Goal: Task Accomplishment & Management: Manage account settings

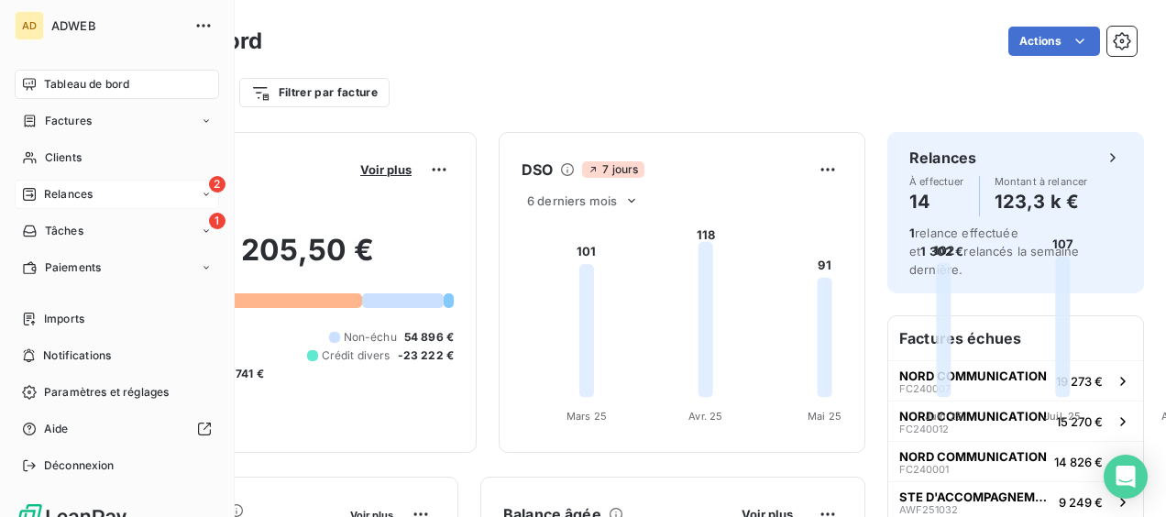
drag, startPoint x: 0, startPoint y: 0, endPoint x: 38, endPoint y: 198, distance: 201.5
click at [38, 198] on div "Relances" at bounding box center [57, 194] width 71 height 16
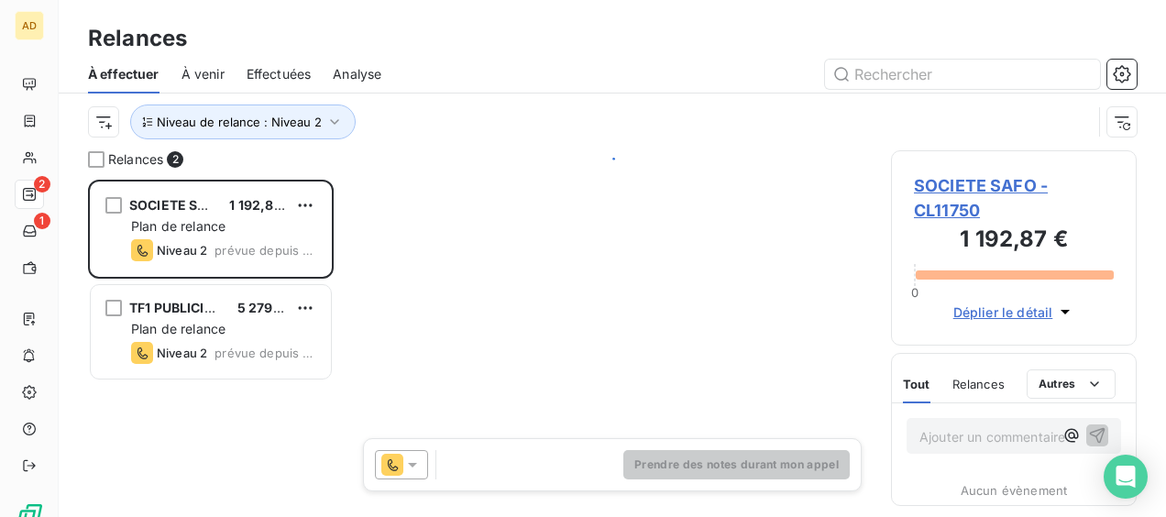
scroll to position [323, 231]
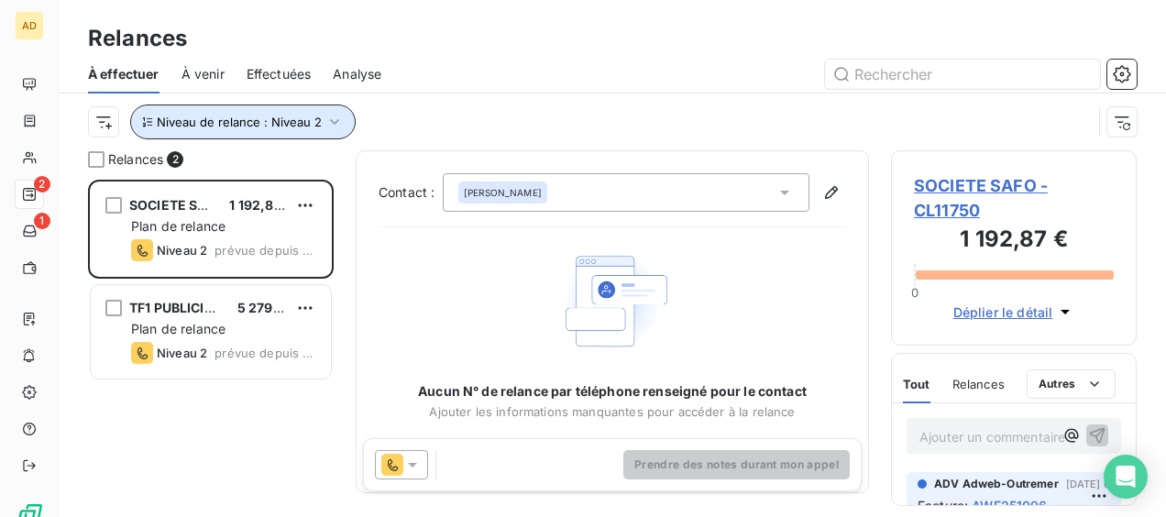
click at [342, 112] on button "Niveau de relance : Niveau 2" at bounding box center [242, 121] width 225 height 35
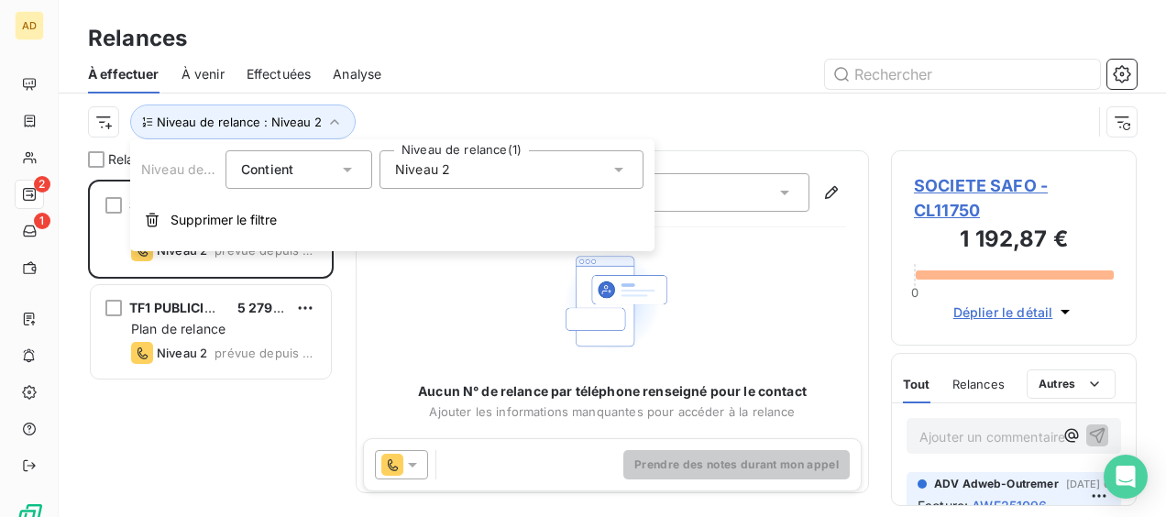
click at [627, 174] on icon at bounding box center [618, 169] width 18 height 18
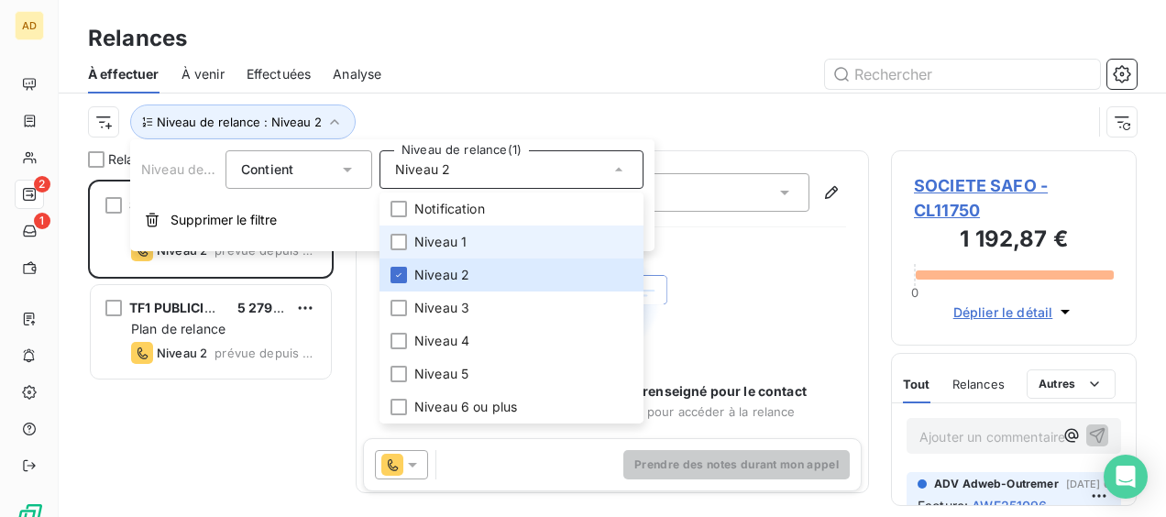
click at [451, 239] on span "Niveau 1" at bounding box center [440, 242] width 52 height 18
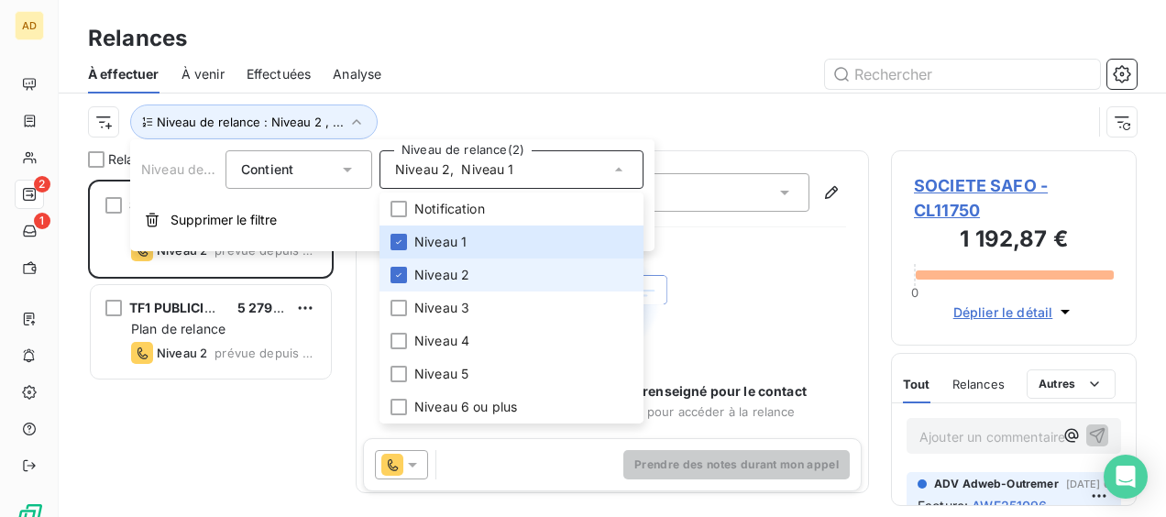
click at [407, 275] on li "Niveau 2" at bounding box center [511, 274] width 264 height 33
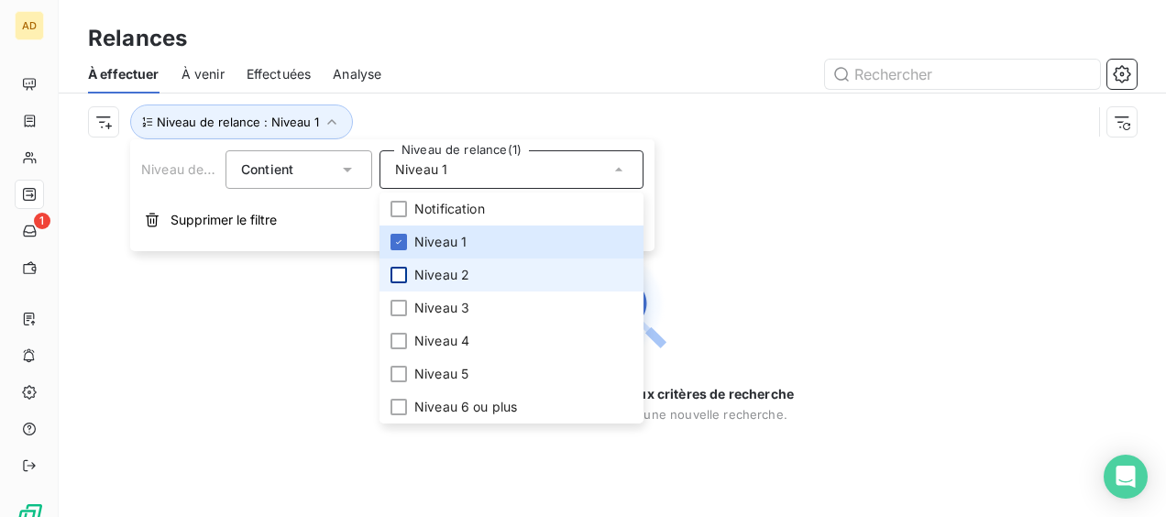
click at [398, 279] on div at bounding box center [398, 275] width 16 height 16
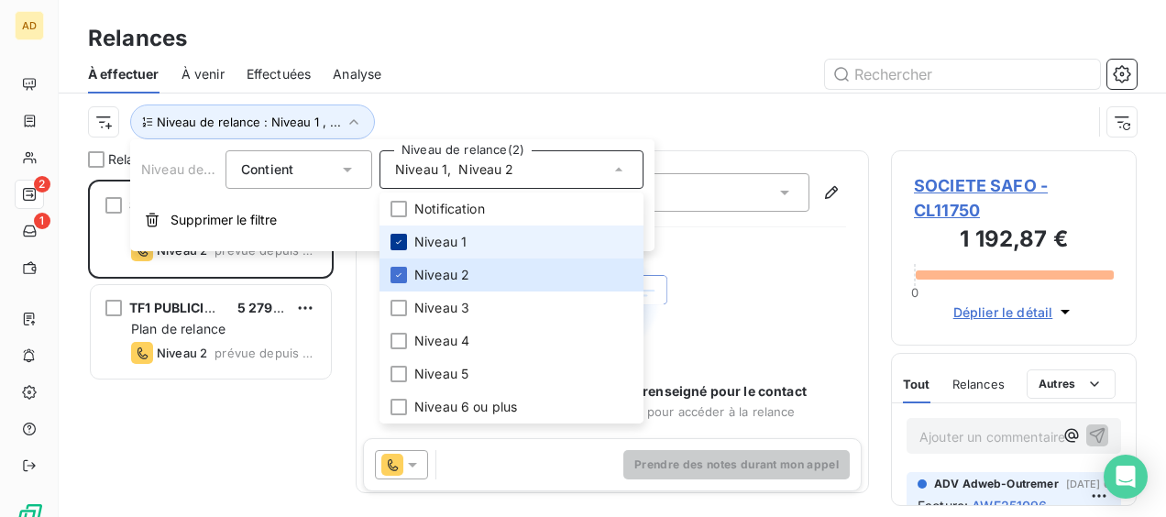
scroll to position [323, 231]
click at [400, 238] on icon at bounding box center [398, 241] width 11 height 11
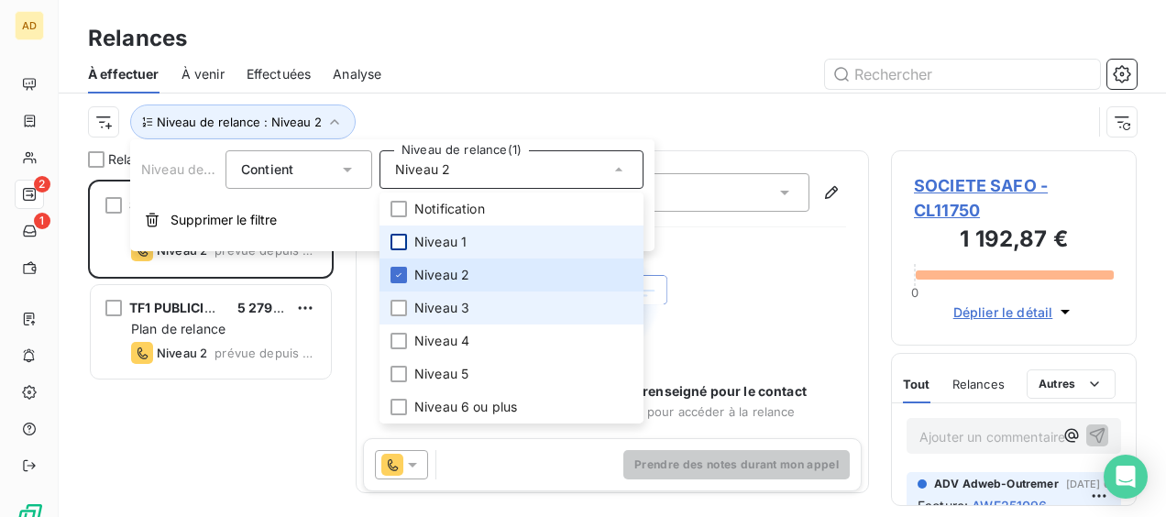
drag, startPoint x: 399, startPoint y: 305, endPoint x: 408, endPoint y: 300, distance: 10.7
click at [400, 307] on div at bounding box center [398, 308] width 16 height 16
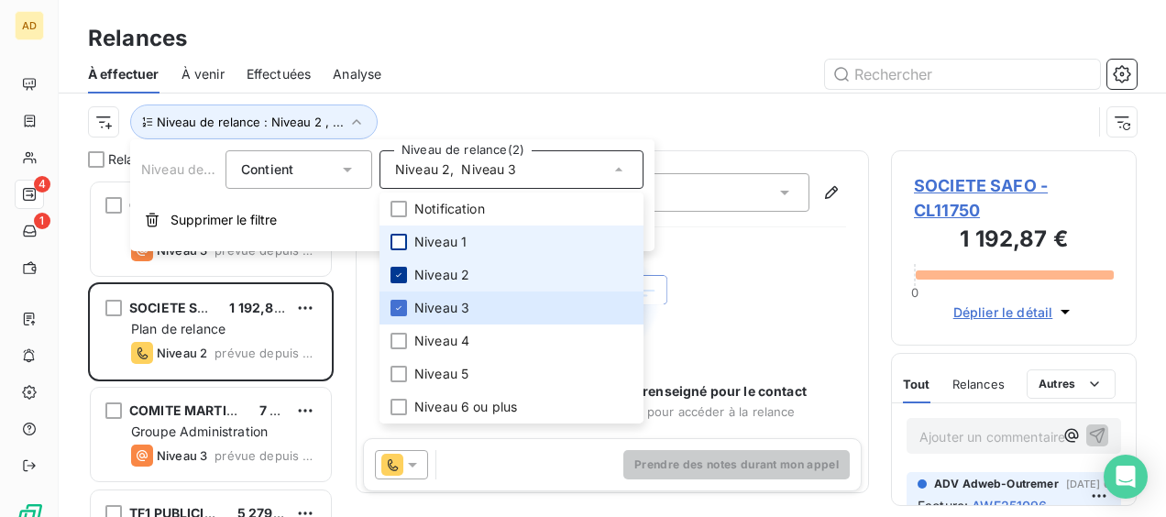
click at [392, 268] on div at bounding box center [398, 275] width 16 height 16
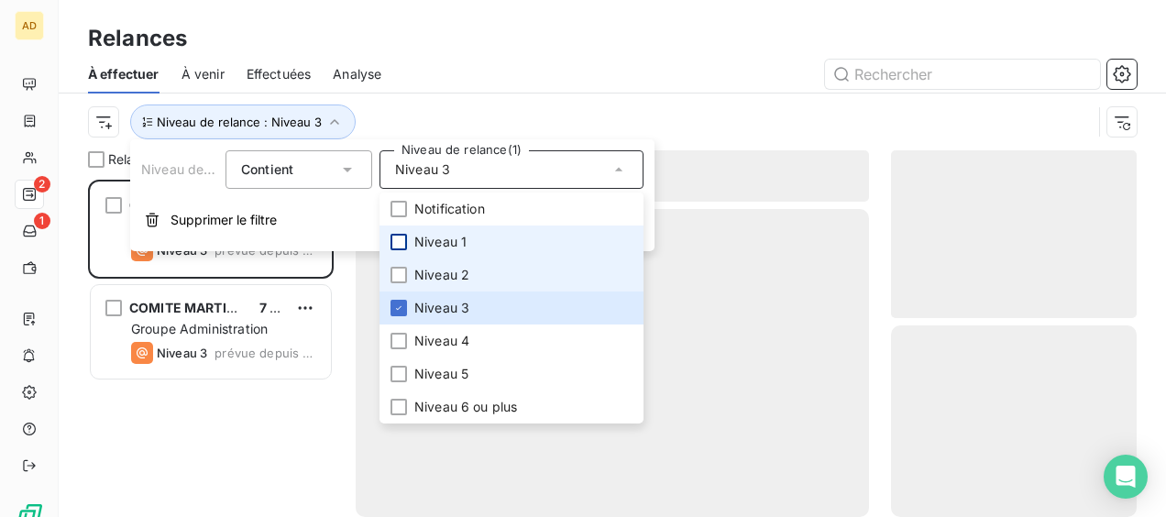
scroll to position [323, 231]
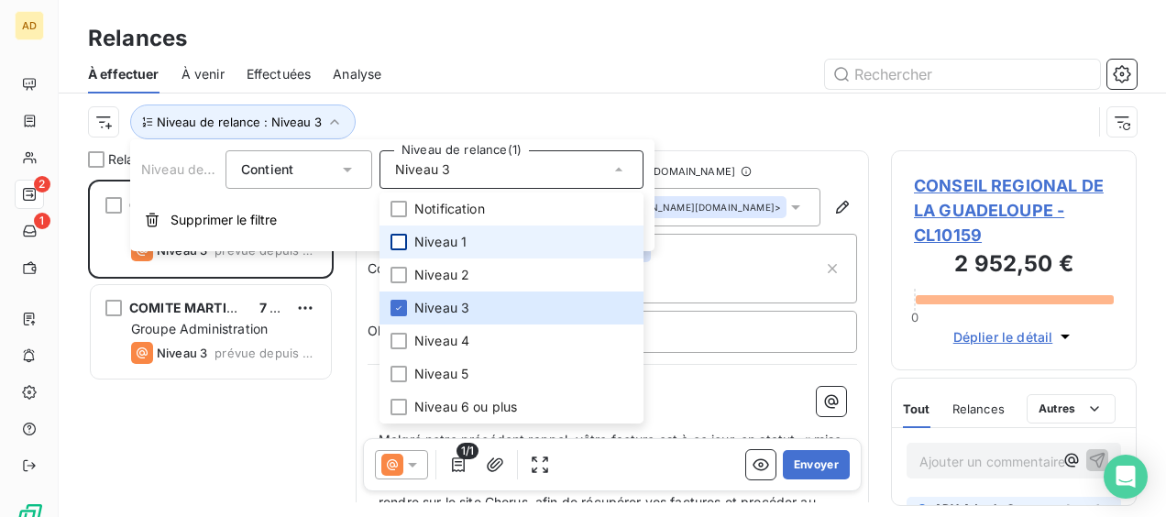
click at [473, 49] on div "Relances" at bounding box center [612, 38] width 1107 height 33
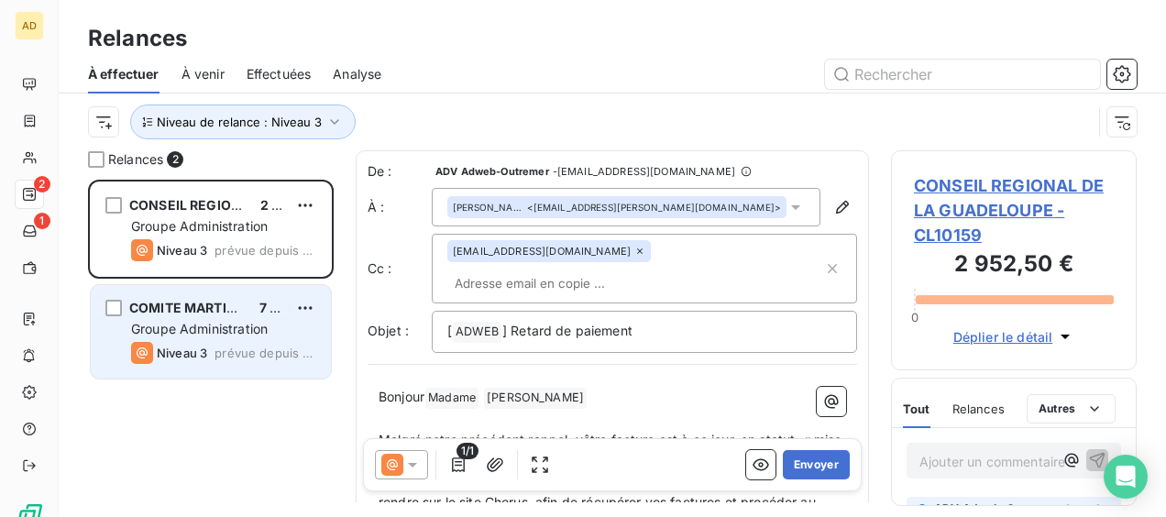
click at [221, 326] on span "Groupe Administration" at bounding box center [199, 329] width 137 height 16
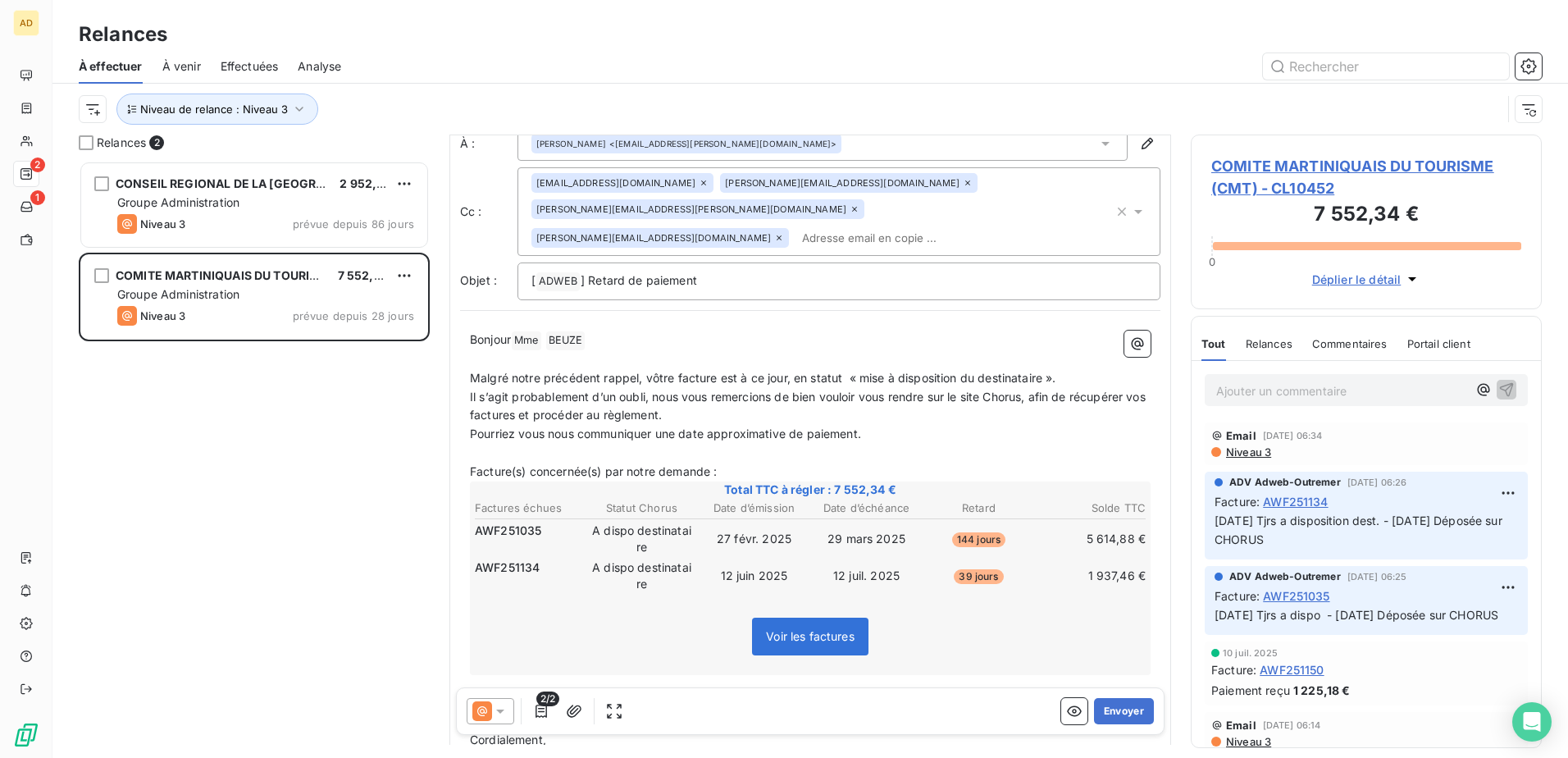
scroll to position [83, 0]
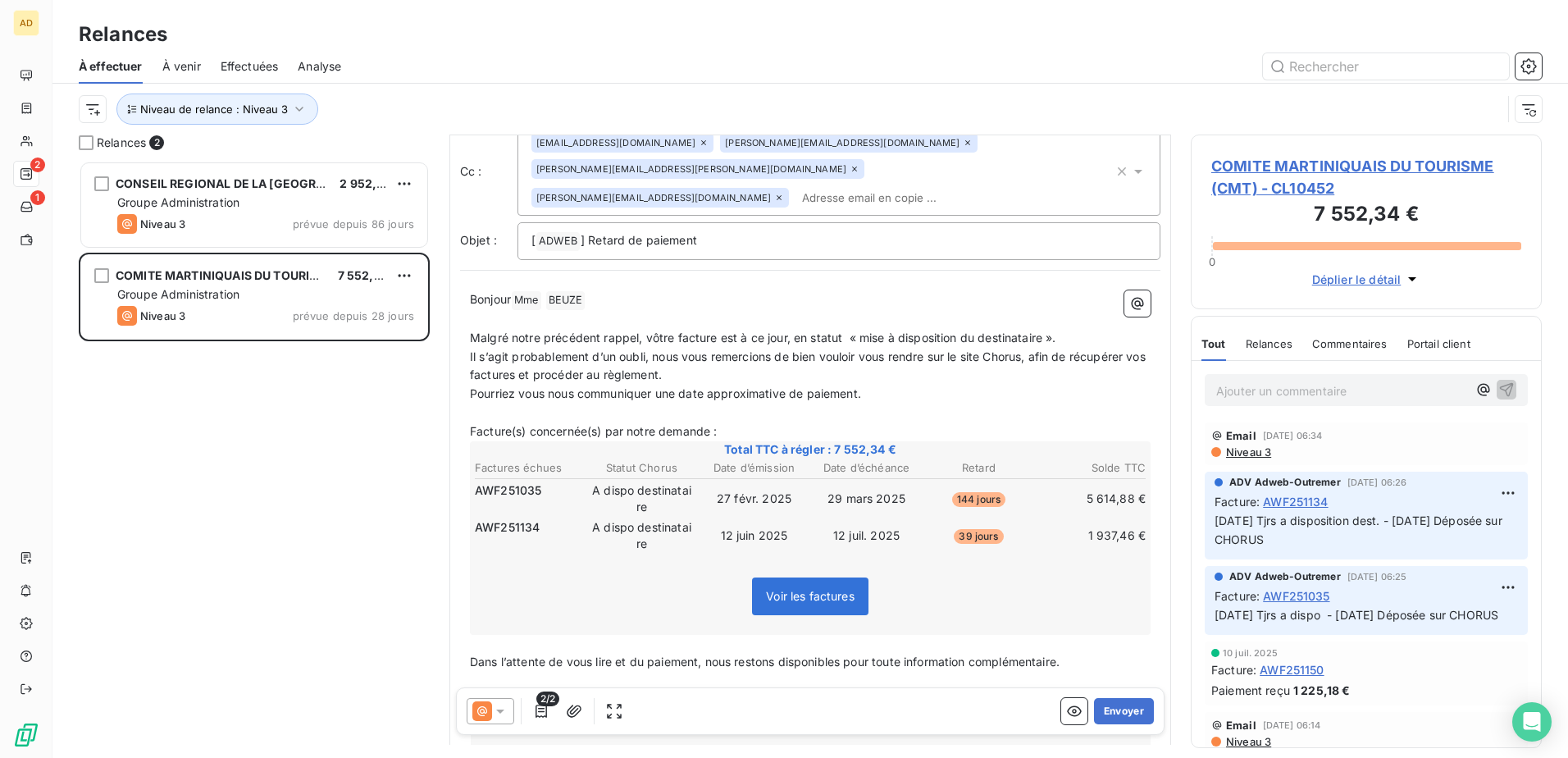
drag, startPoint x: 340, startPoint y: 706, endPoint x: 345, endPoint y: 694, distance: 13.0
click at [340, 462] on div "CONSEIL REGIONAL DE LA GUADELOUPE 2 952,50 € Groupe Administration Niveau 3 pré…" at bounding box center [254, 459] width 351 height 597
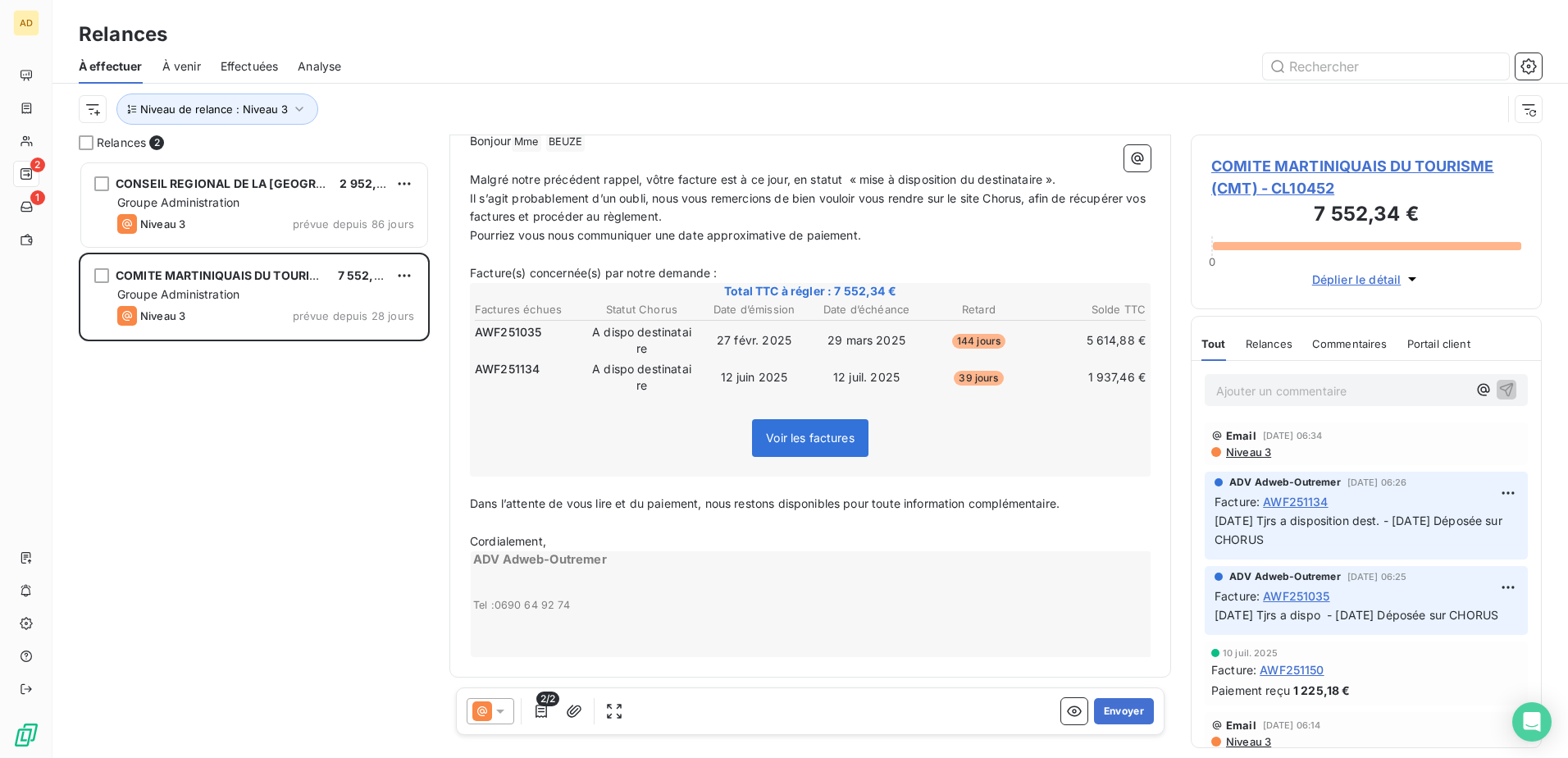
scroll to position [0, 0]
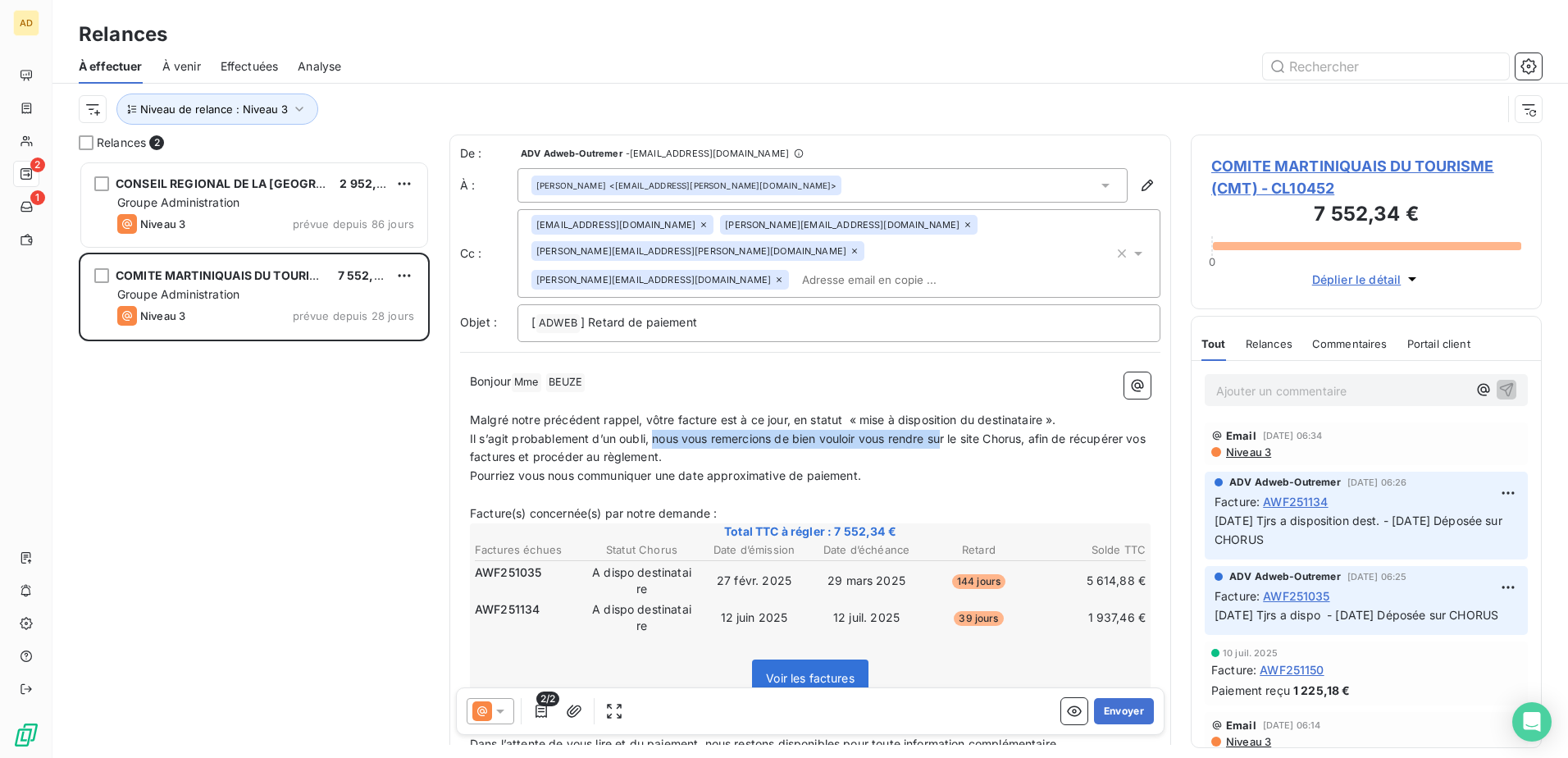
drag, startPoint x: 653, startPoint y: 438, endPoint x: 945, endPoint y: 439, distance: 292.0
click at [945, 439] on span "Il s’agit probablement d’un oubli, nous vous remercions de bien vouloir vous re…" at bounding box center [809, 447] width 679 height 33
click at [201, 108] on span "Niveau de relance : Niveau 3" at bounding box center [214, 109] width 148 height 13
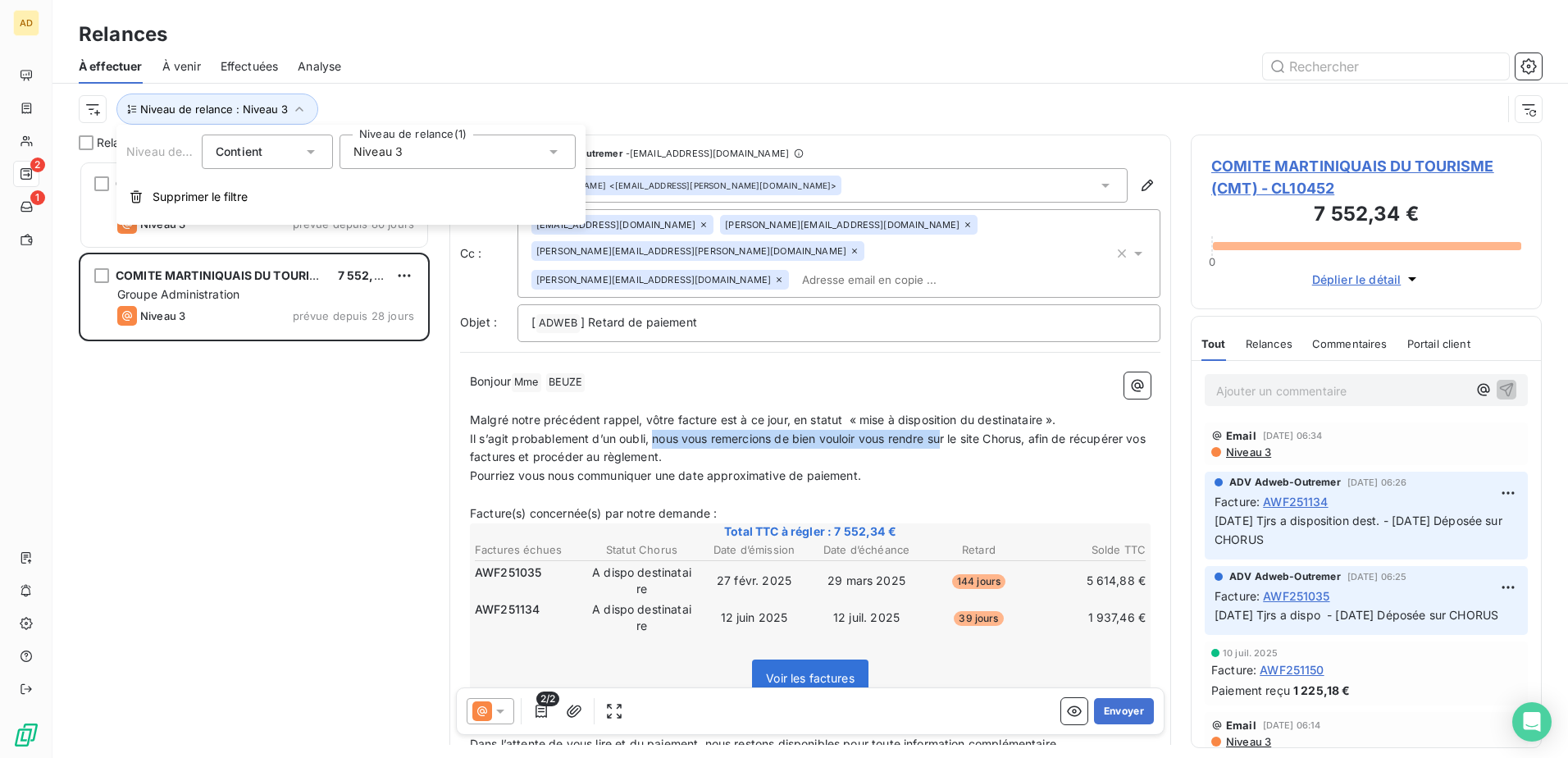
click at [557, 150] on icon at bounding box center [553, 152] width 8 height 4
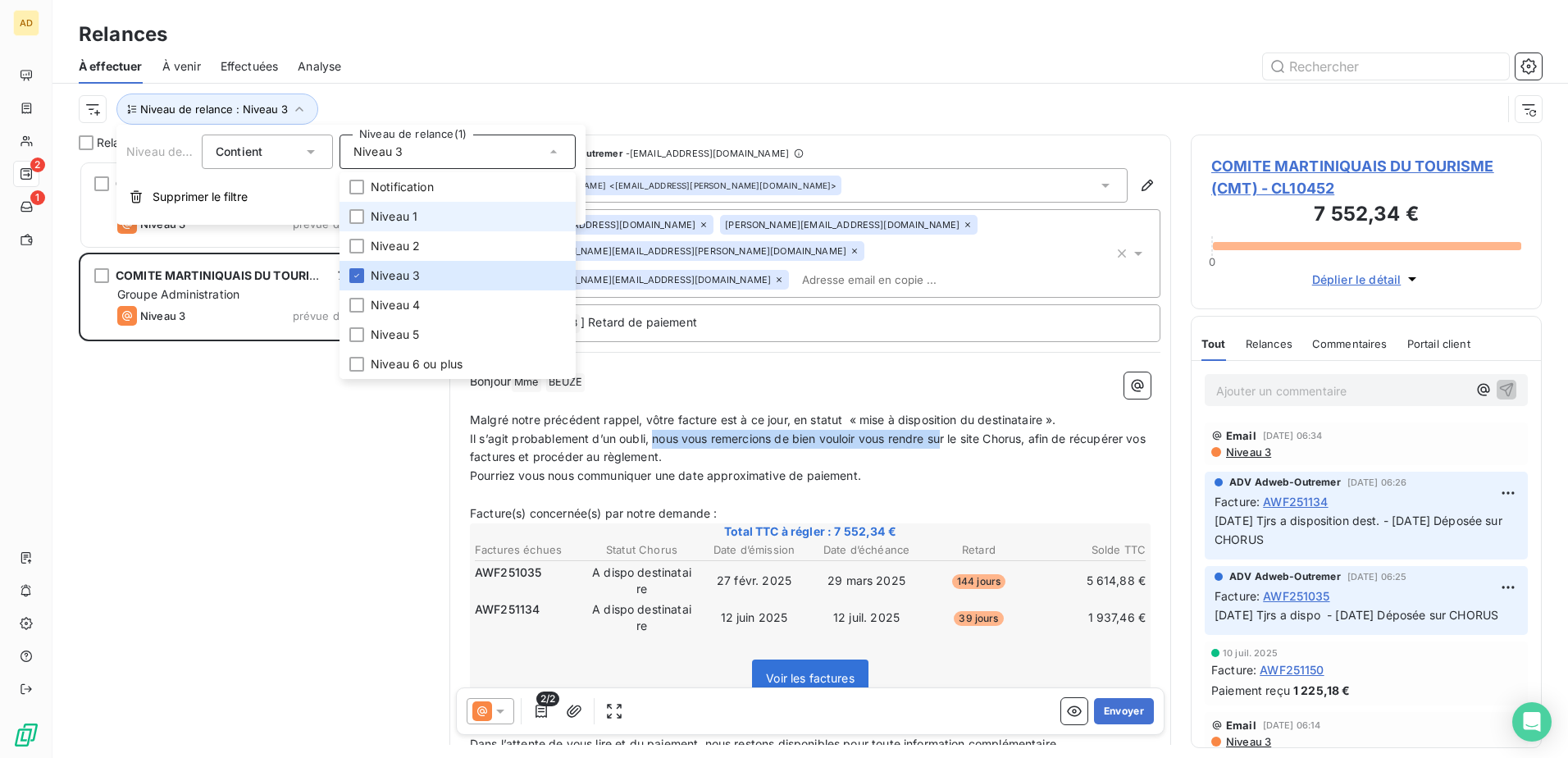
click at [424, 219] on li "Niveau 1" at bounding box center [457, 216] width 236 height 30
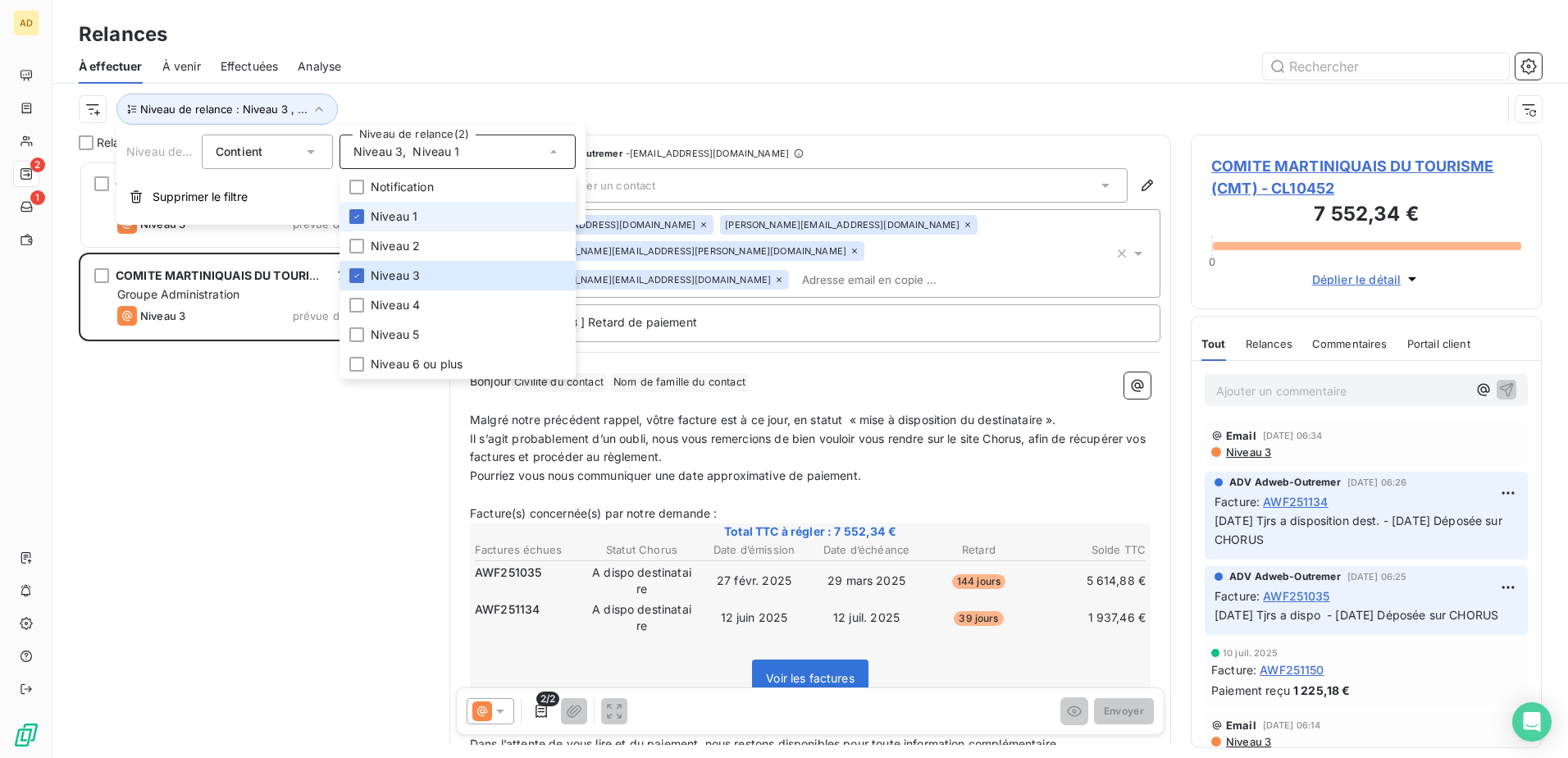
scroll to position [584, 338]
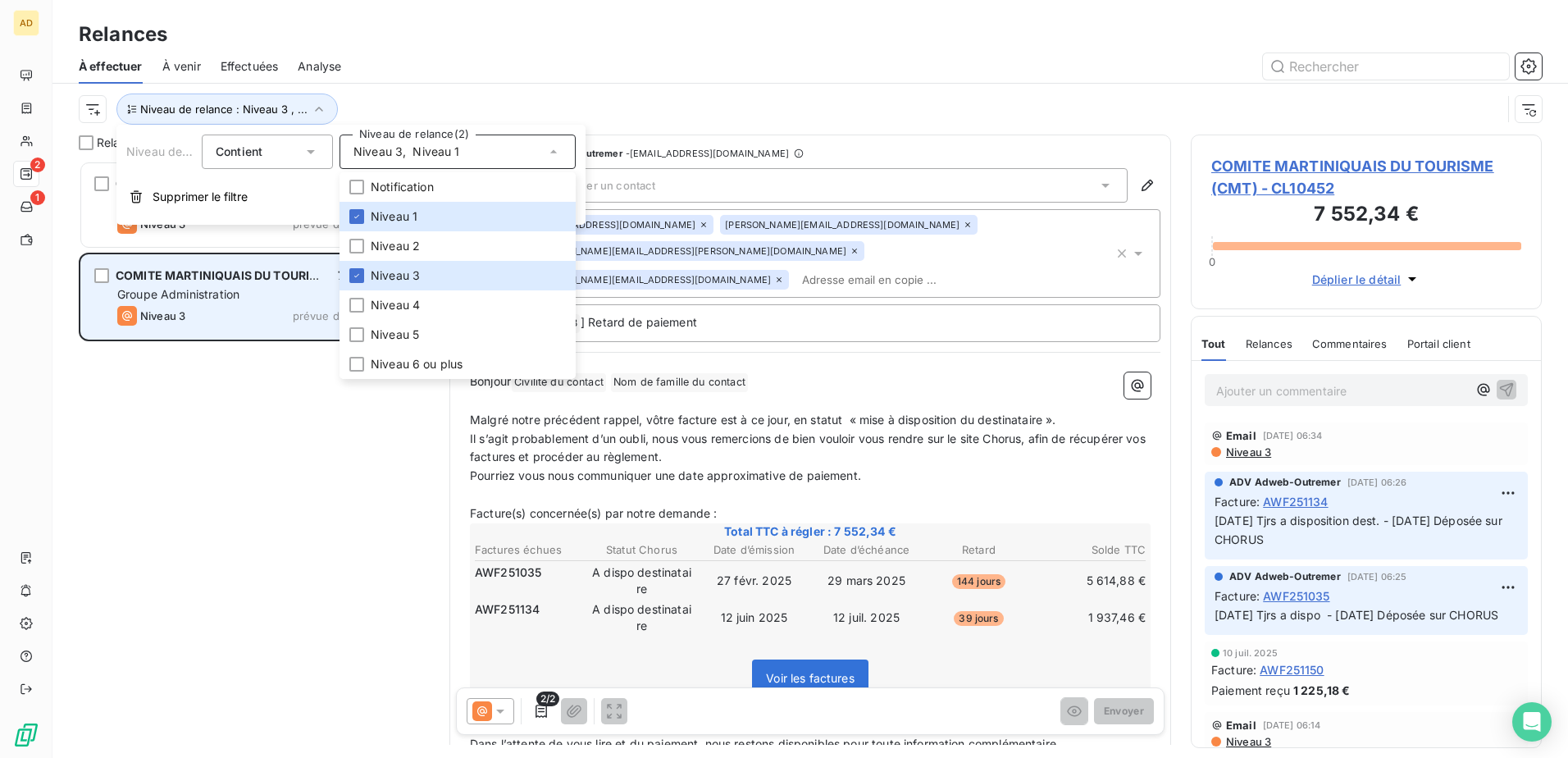
click at [265, 309] on div "Niveau 3 prévue depuis 28 jours" at bounding box center [266, 316] width 297 height 20
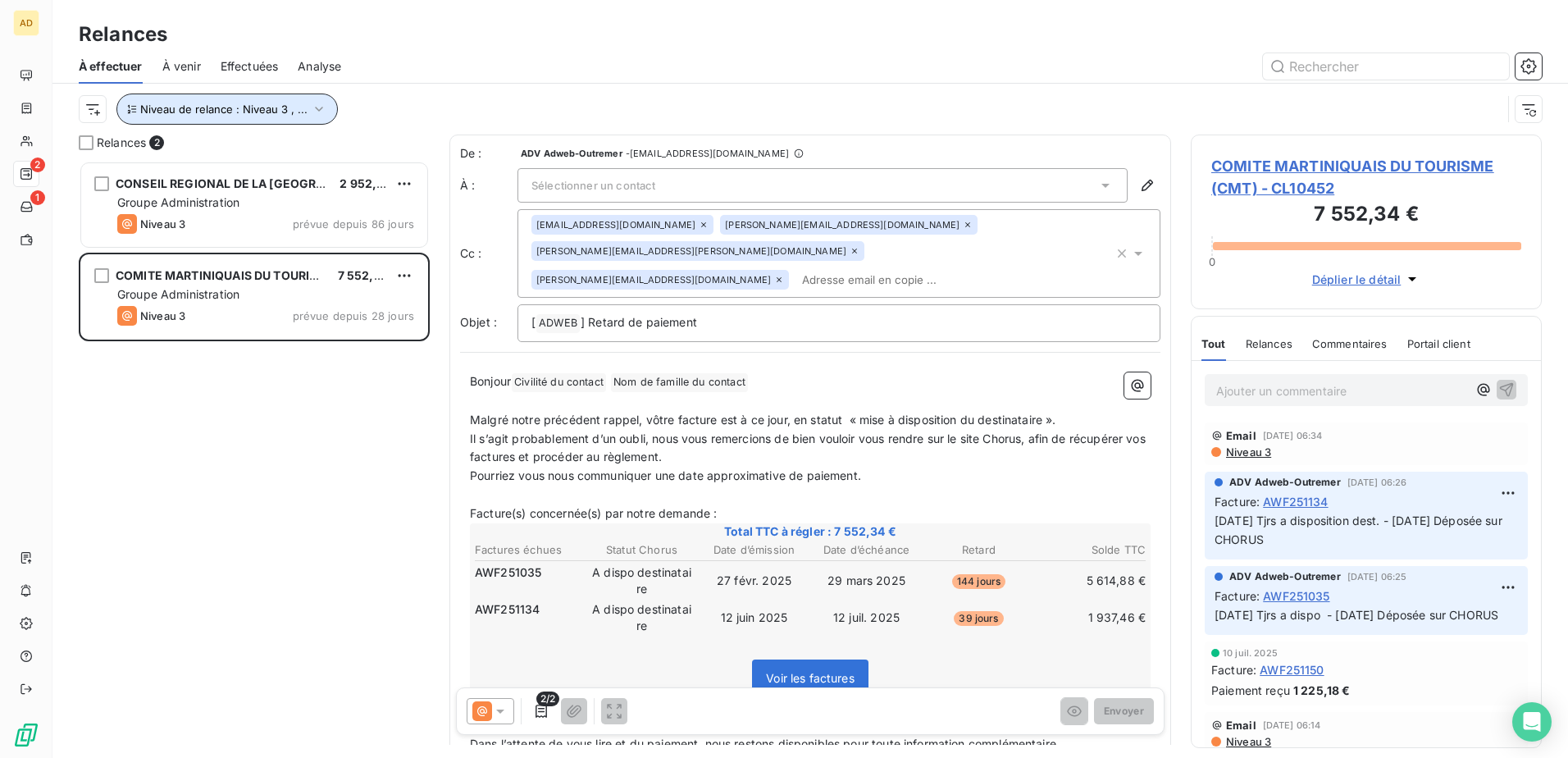
click at [318, 107] on icon "button" at bounding box center [319, 108] width 8 height 4
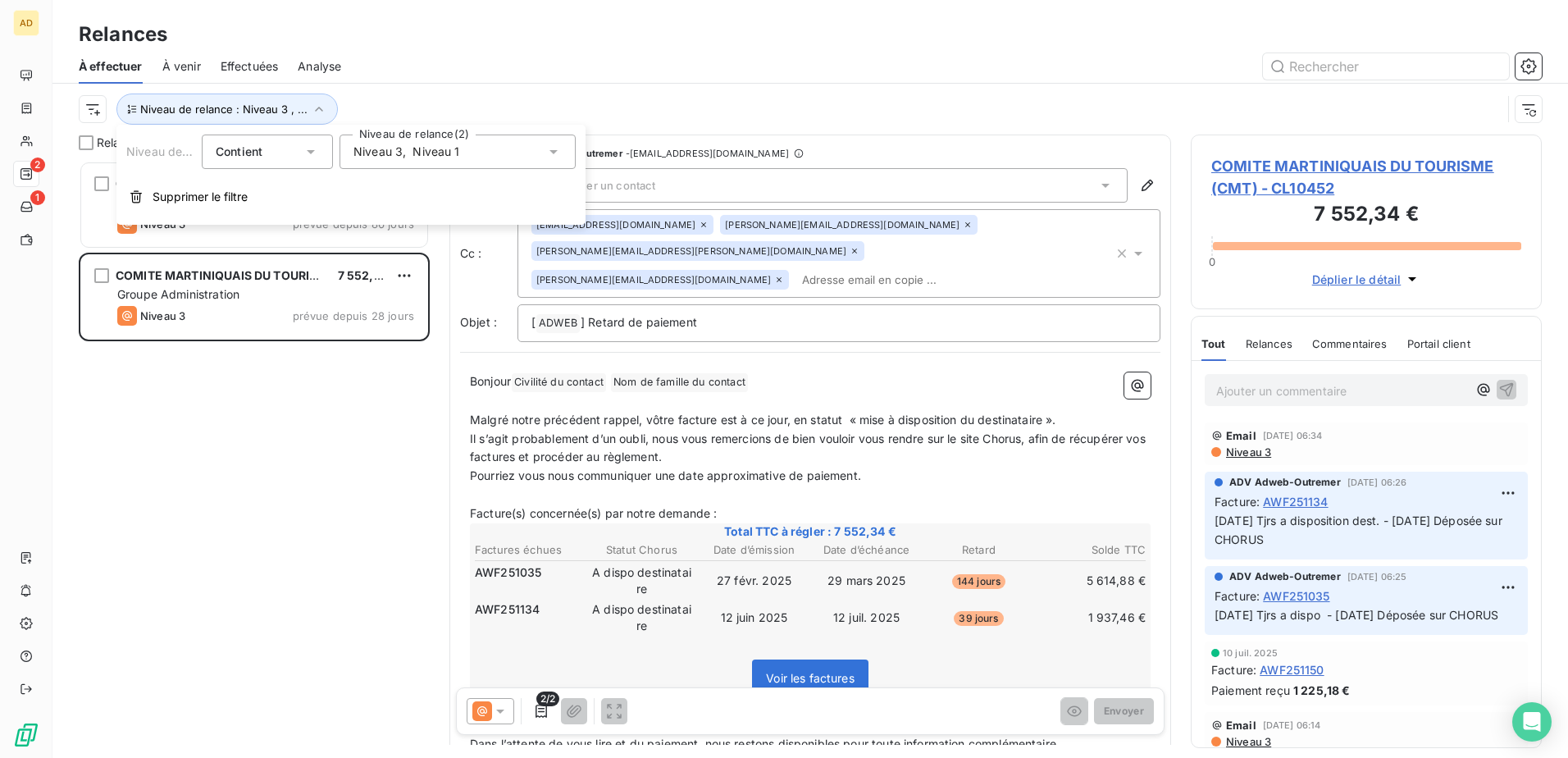
click at [551, 149] on icon at bounding box center [553, 151] width 16 height 16
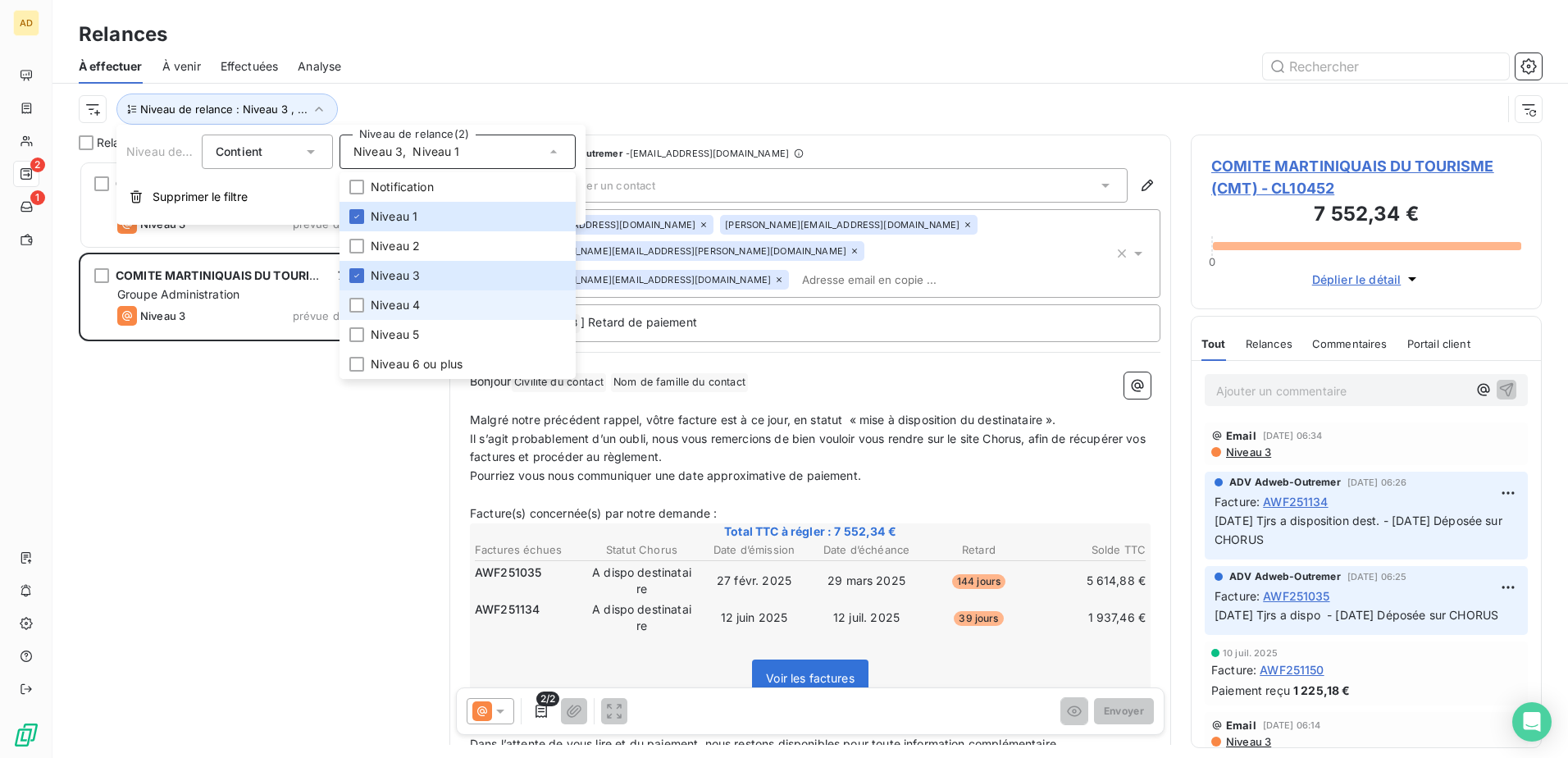
click at [375, 311] on span "Niveau 4" at bounding box center [395, 305] width 49 height 16
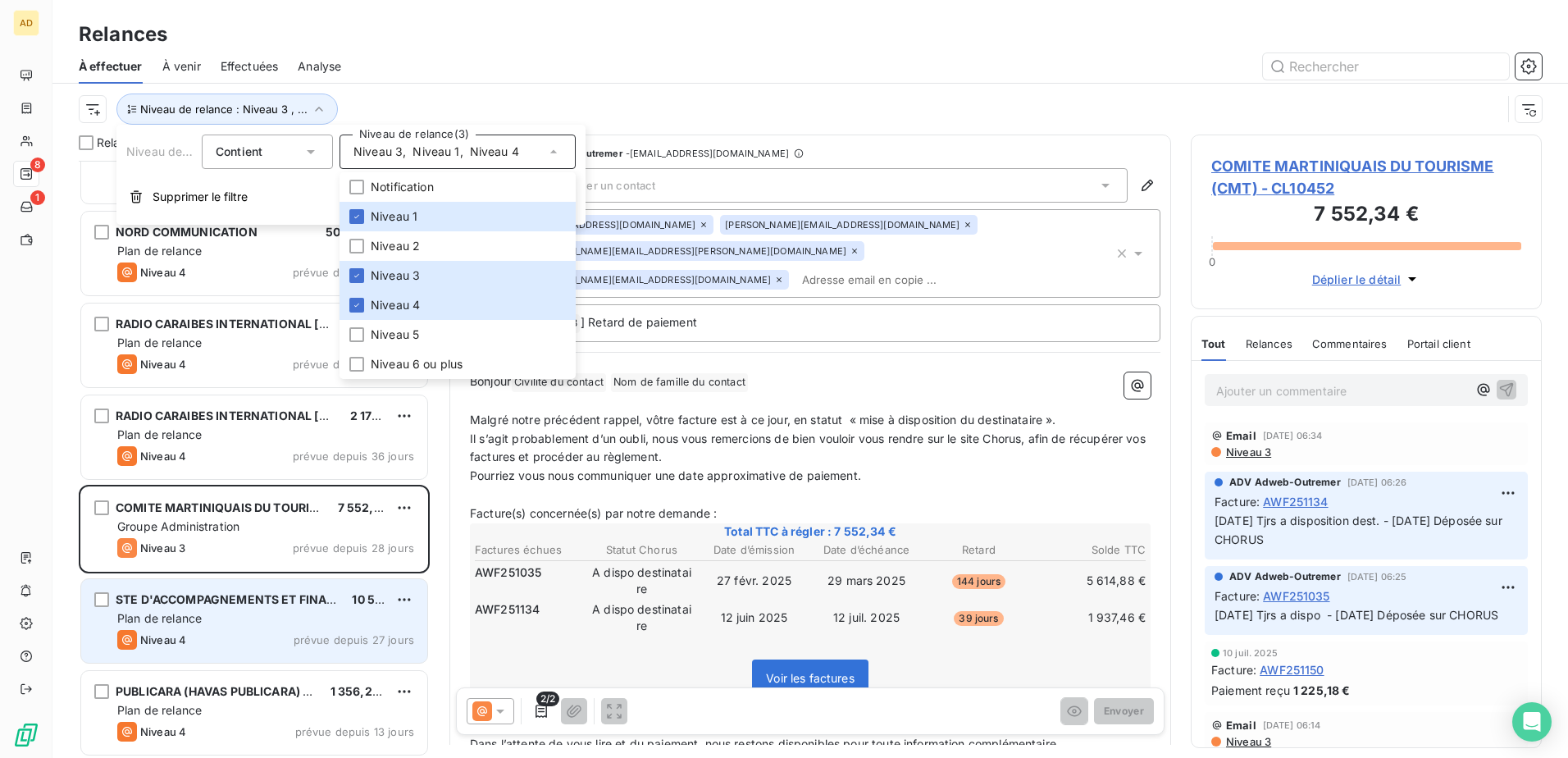
scroll to position [83, 0]
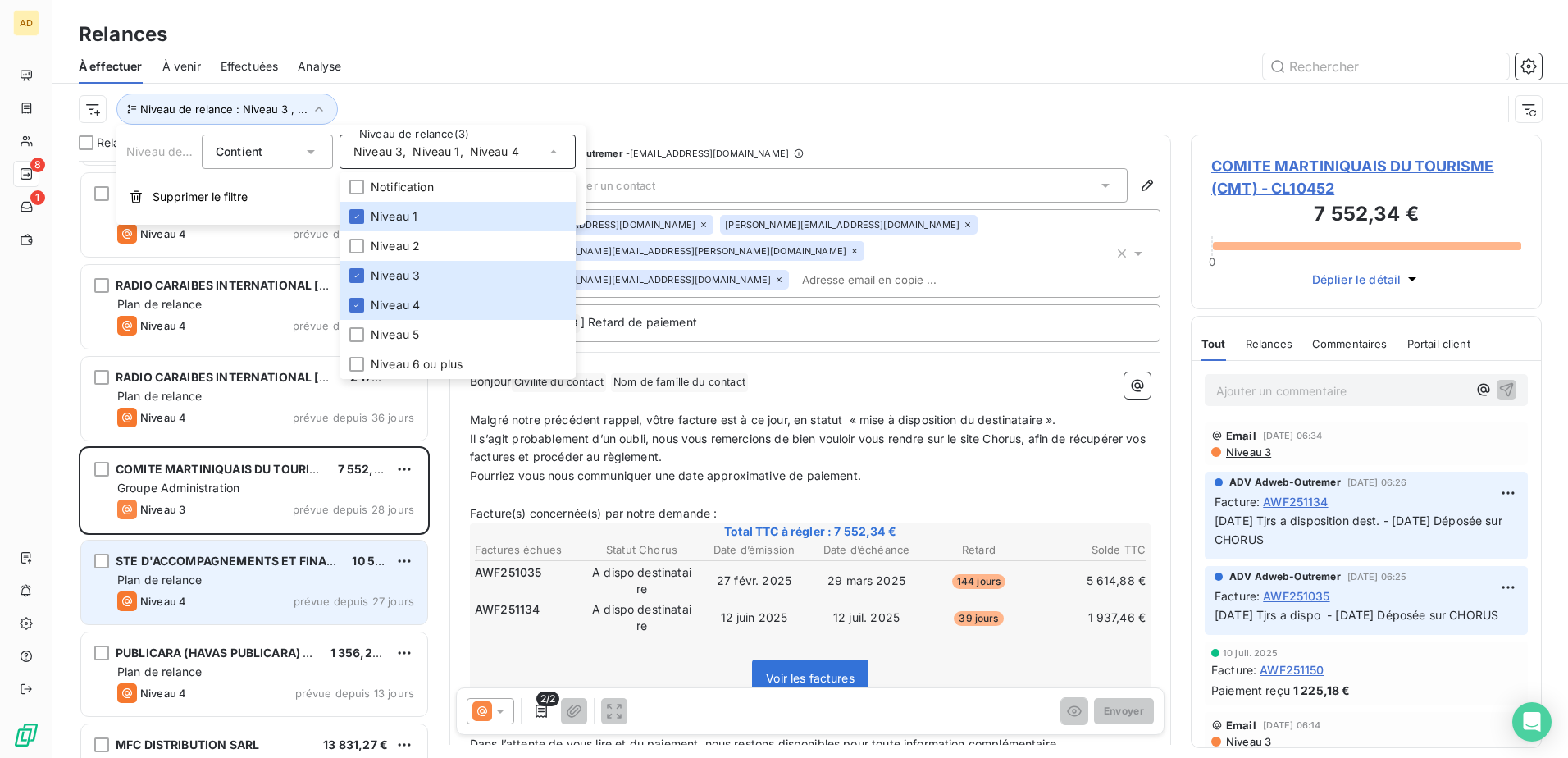
click at [212, 462] on div "STE D'ACCOMPAGNEMENTS ET FINANCEMENT DES ENTREPRISES - SAFIE 10 550,54 € Plan d…" at bounding box center [254, 582] width 346 height 83
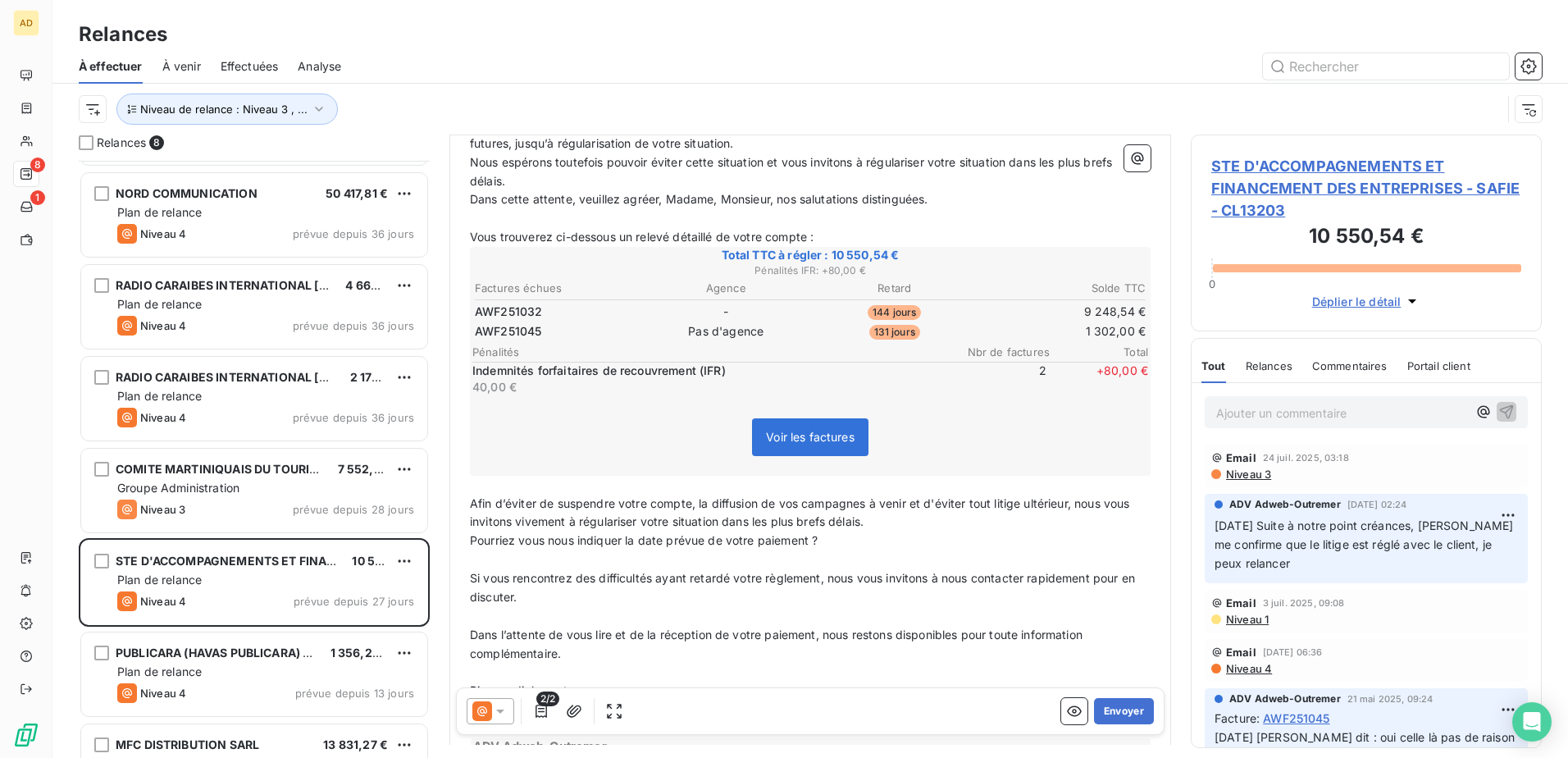
scroll to position [411, 0]
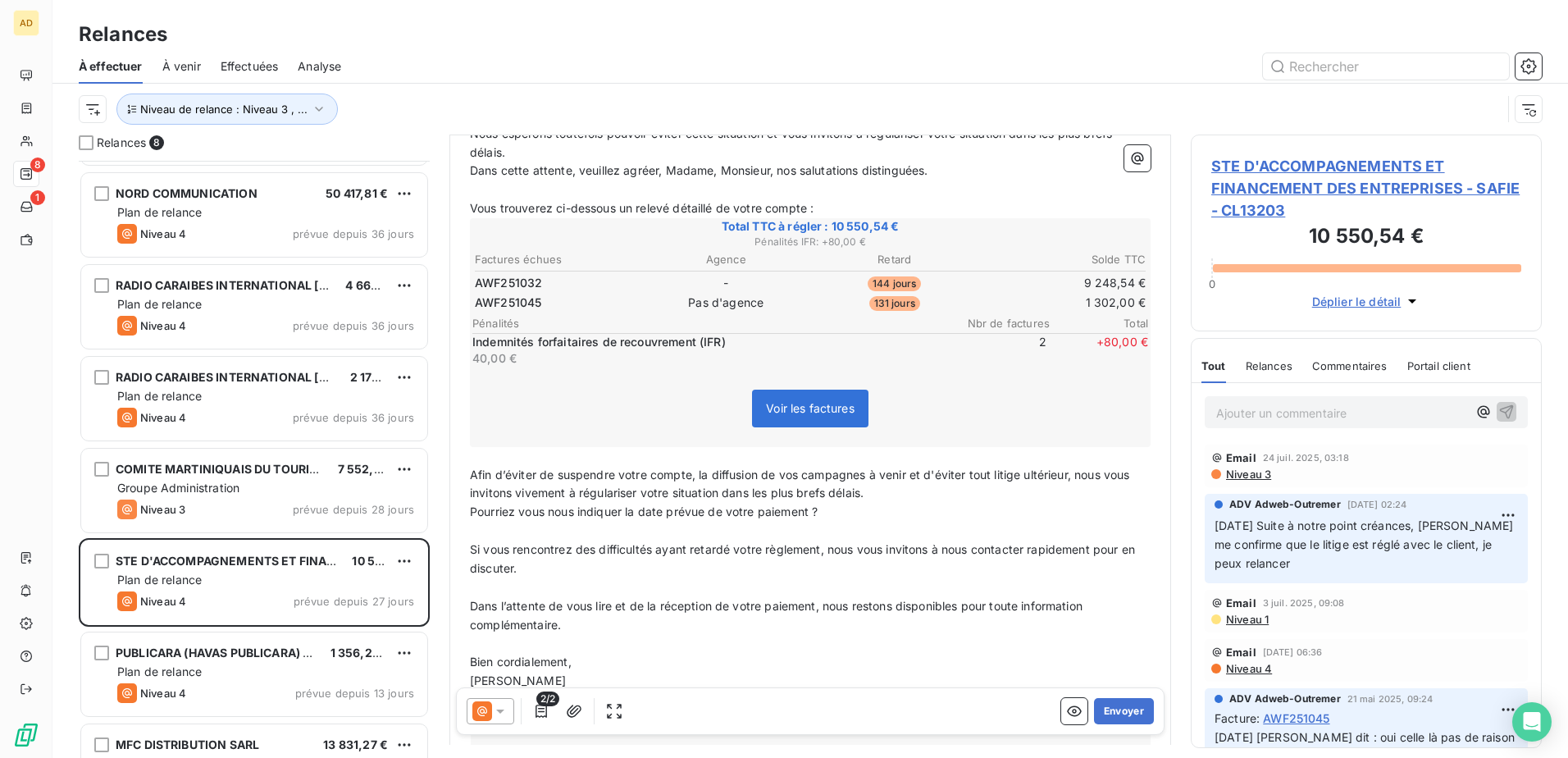
drag, startPoint x: 1079, startPoint y: 456, endPoint x: 1121, endPoint y: 466, distance: 43.2
click at [1043, 462] on p "Afin d’éviter de suspendre votre compte, la diffusion de vos campagnes à venir …" at bounding box center [810, 485] width 681 height 38
copy span "nous vous invitons vivement à régulariser votre situation dans les plus brefs d…"
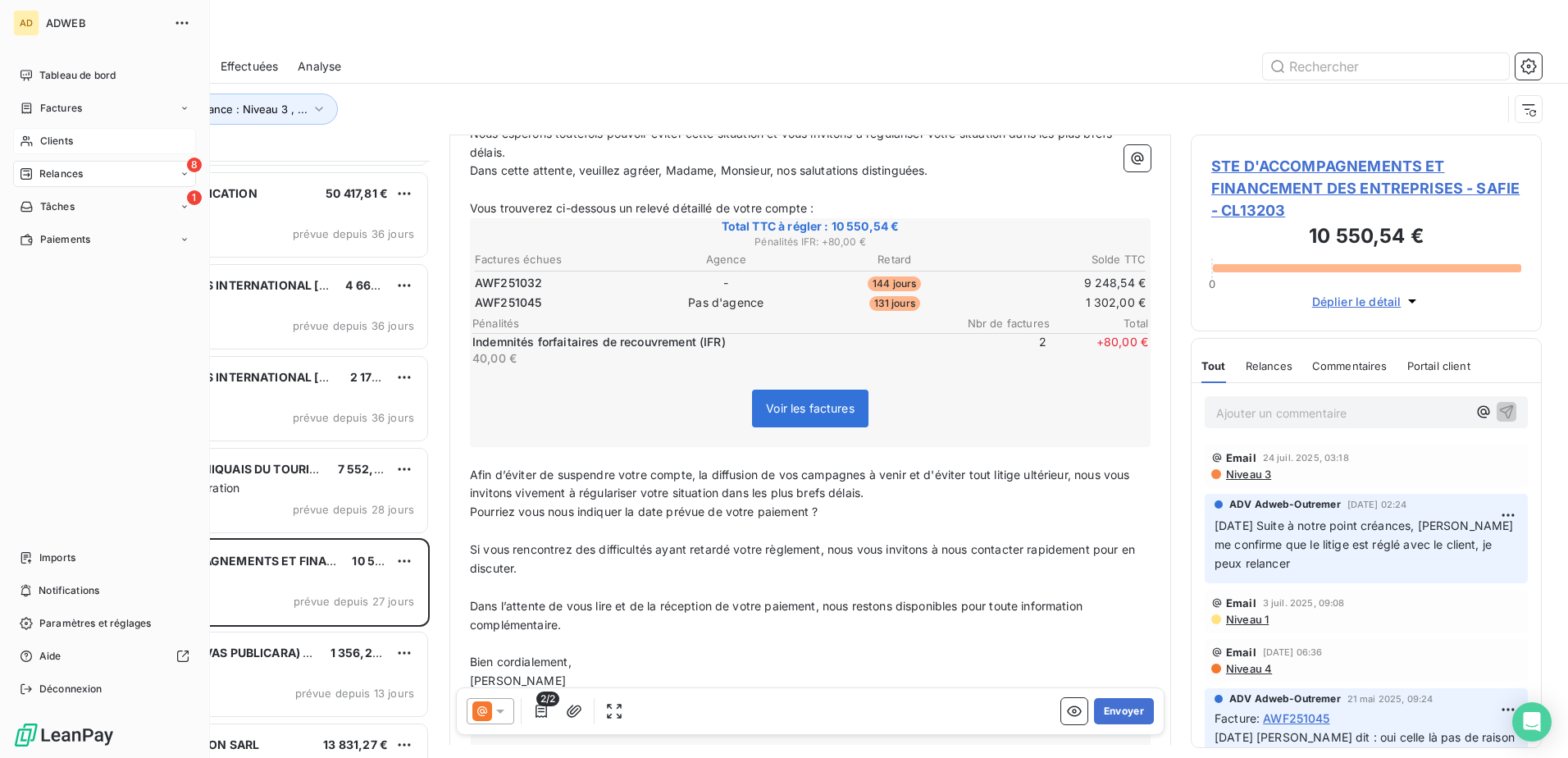
click at [61, 137] on span "Clients" at bounding box center [56, 141] width 33 height 14
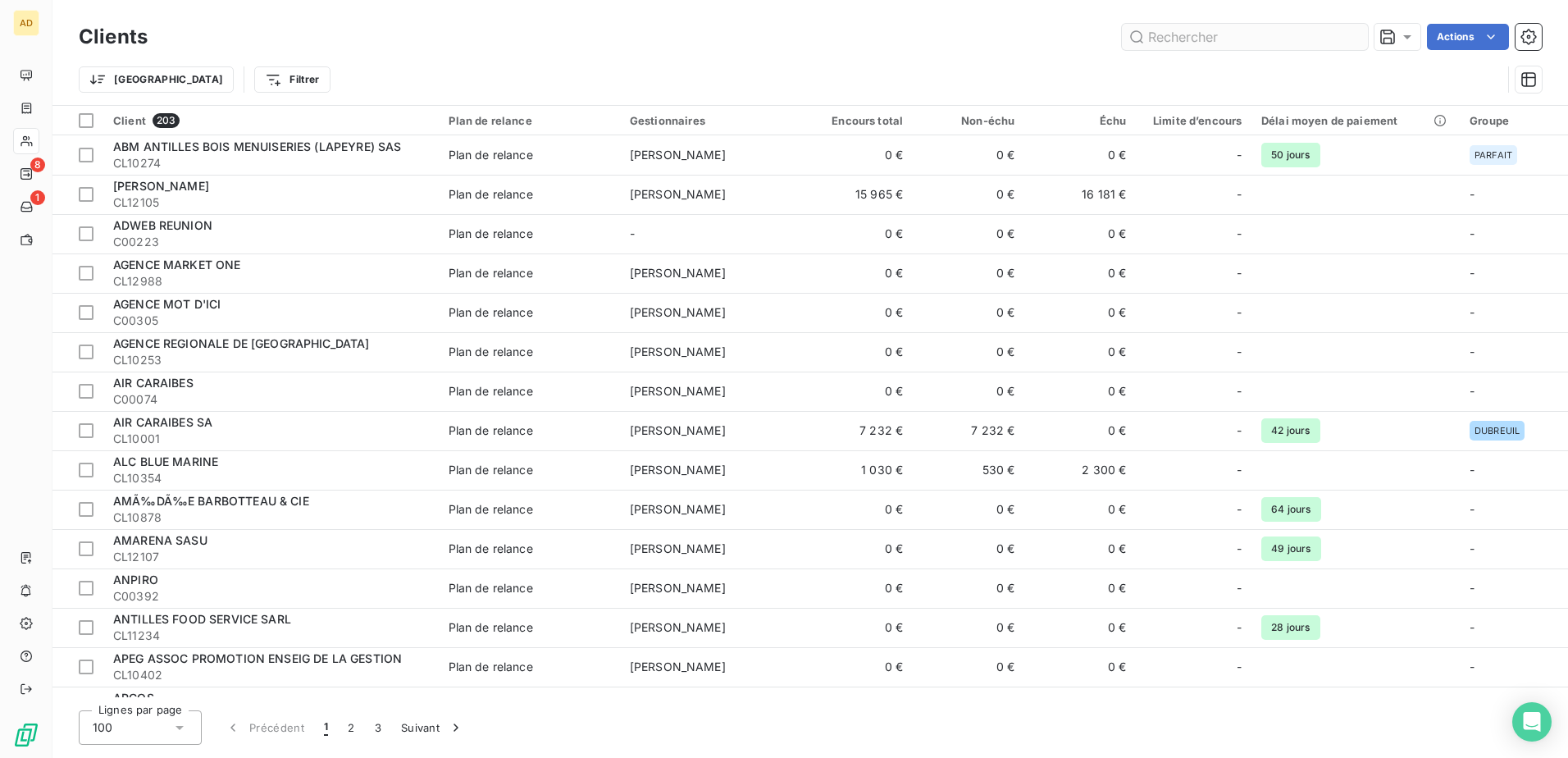
click at [1043, 35] on input "text" at bounding box center [1245, 37] width 246 height 26
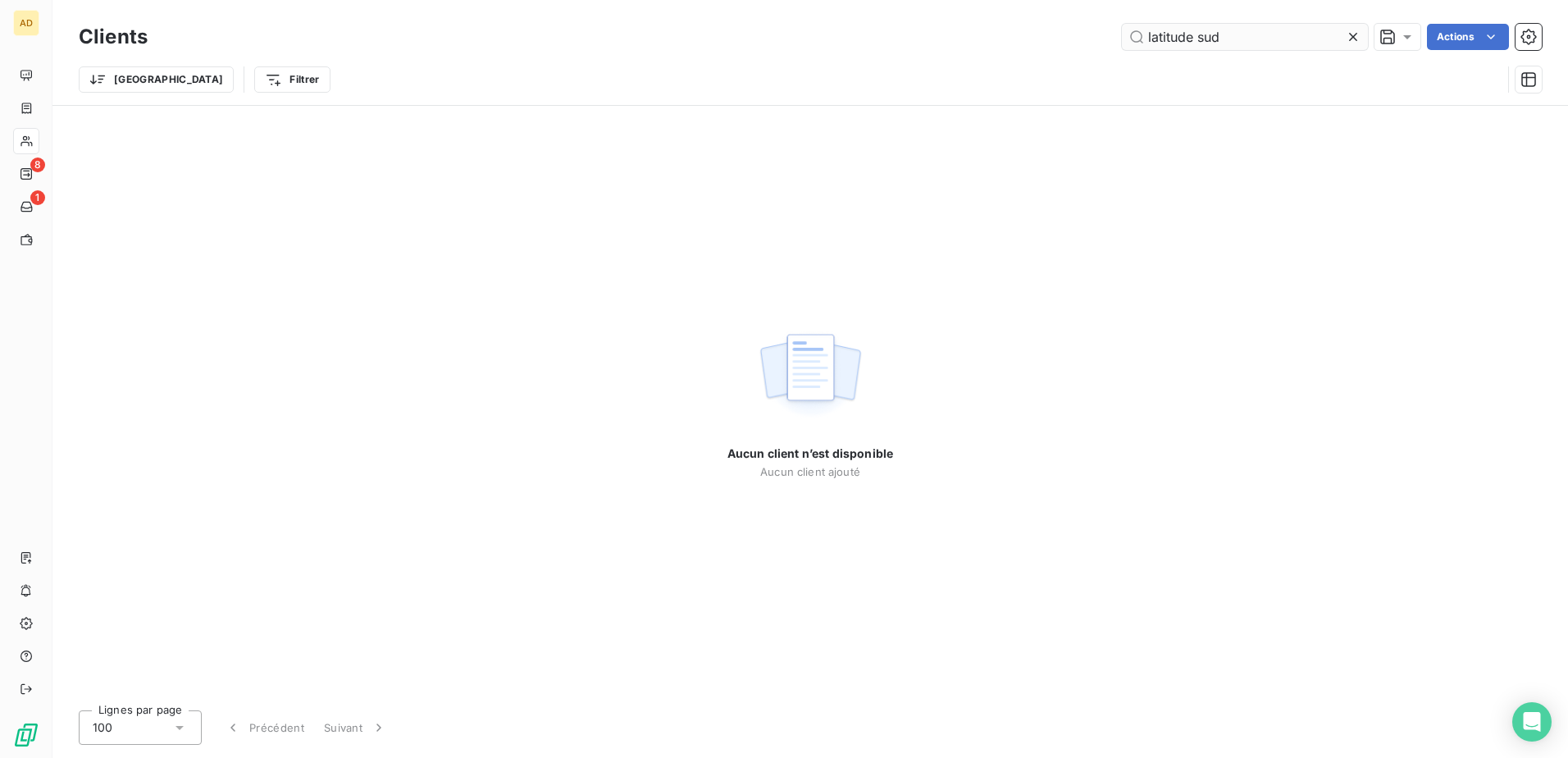
drag, startPoint x: 1265, startPoint y: 37, endPoint x: 1194, endPoint y: 44, distance: 71.3
click at [1043, 44] on input "latitude sud" at bounding box center [1245, 37] width 246 height 26
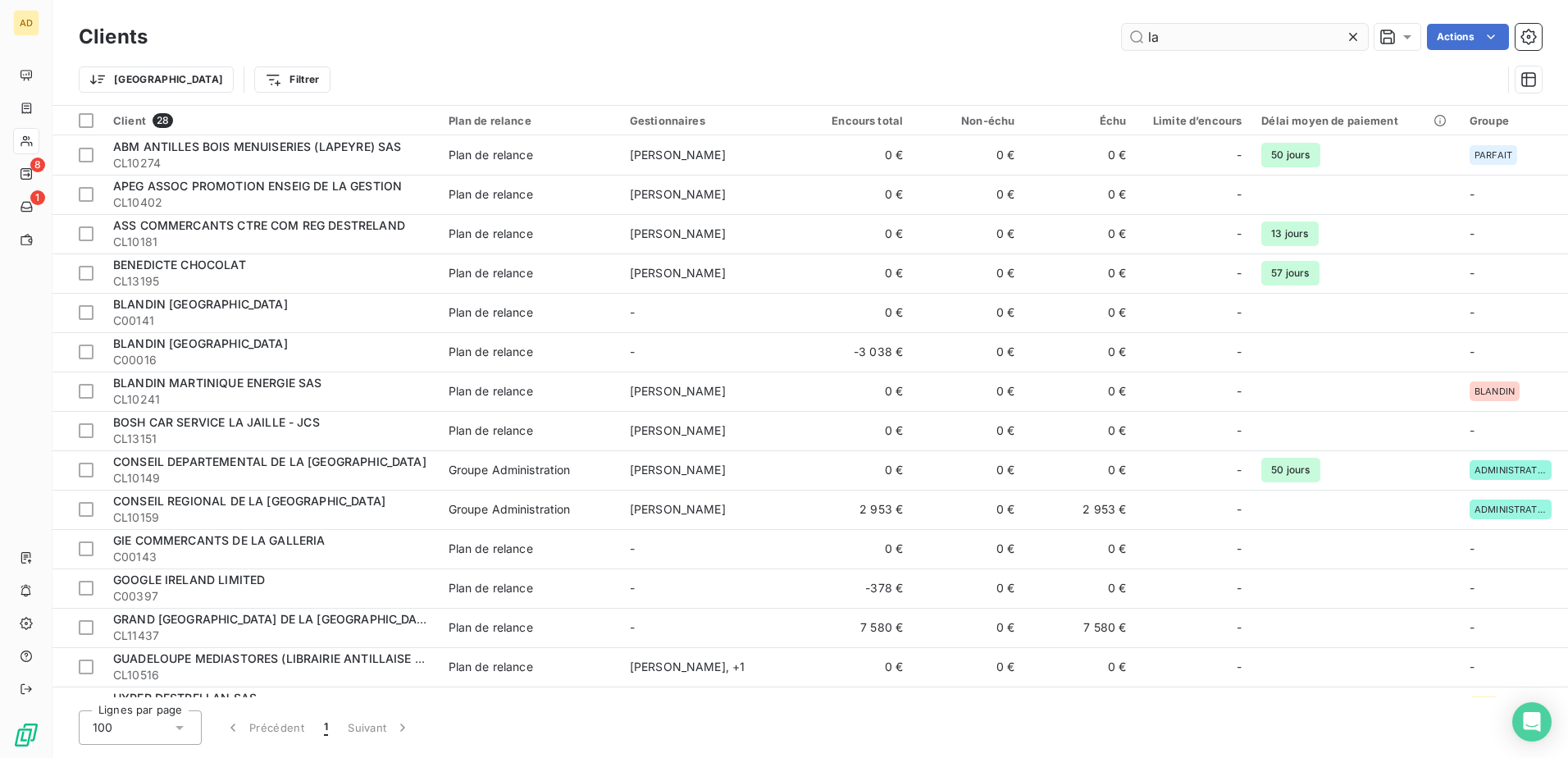
type input "l"
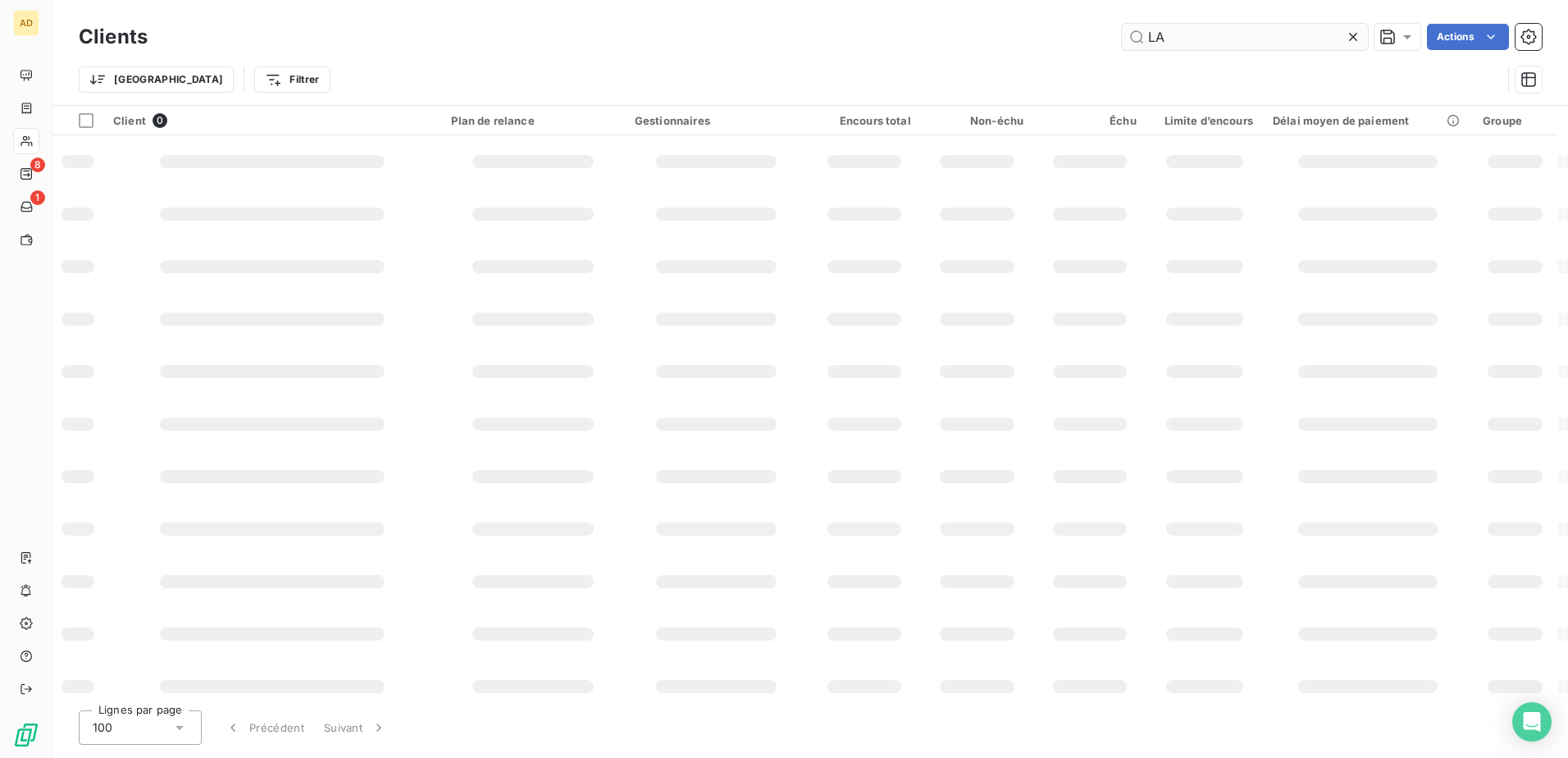
type input "L"
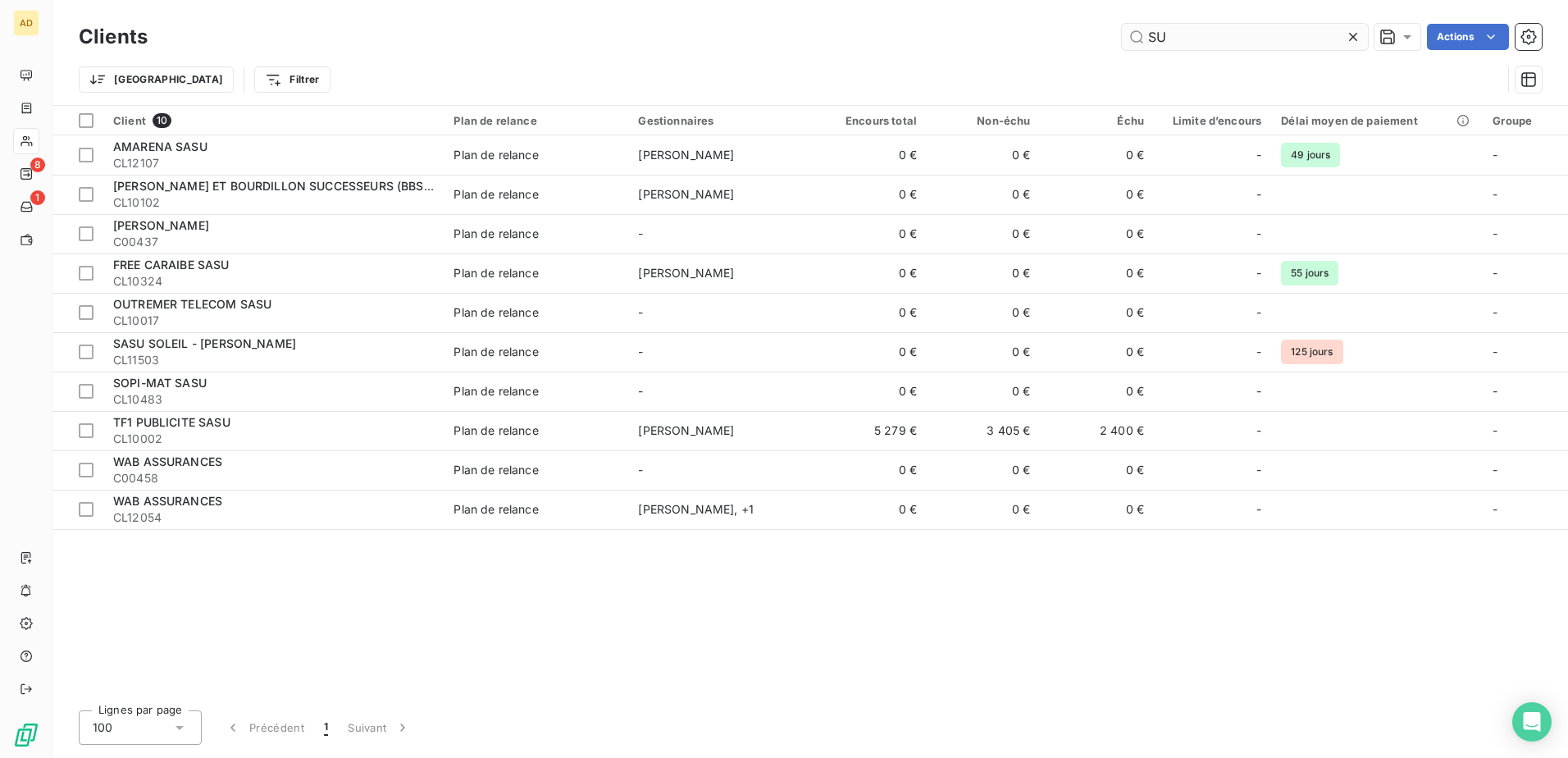
type input "S"
